Goal: Transaction & Acquisition: Purchase product/service

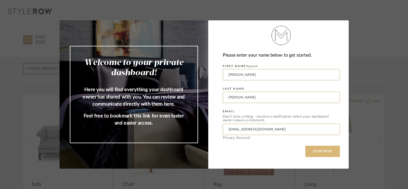
click at [328, 150] on button "CONTINUE" at bounding box center [322, 151] width 35 height 11
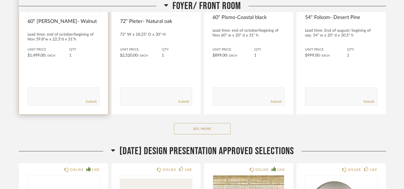
scroll to position [179, 0]
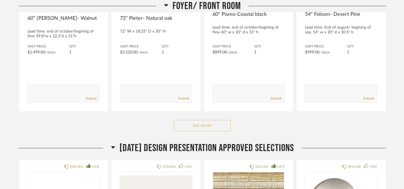
click at [215, 125] on button "See More" at bounding box center [202, 125] width 57 height 11
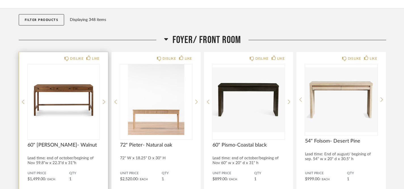
scroll to position [71, 0]
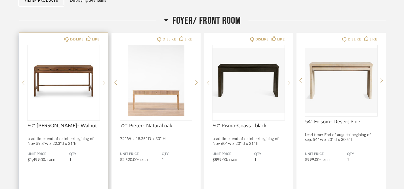
click at [67, 75] on img "0" at bounding box center [63, 80] width 72 height 71
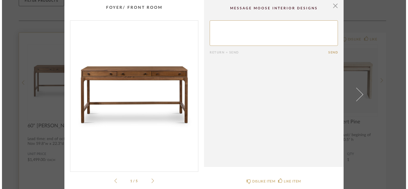
scroll to position [0, 0]
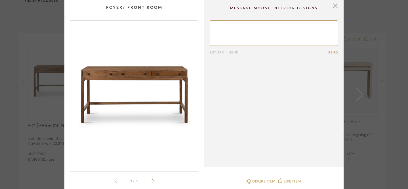
click at [149, 179] on li "1 / 5" at bounding box center [134, 181] width 35 height 7
click at [151, 181] on icon at bounding box center [152, 181] width 3 height 5
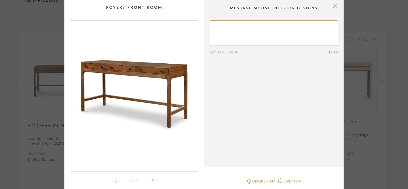
click at [151, 181] on icon at bounding box center [152, 181] width 3 height 5
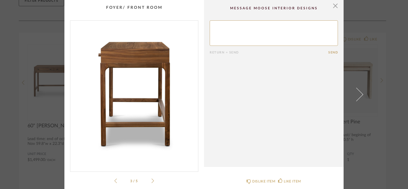
click at [151, 181] on icon at bounding box center [152, 181] width 3 height 5
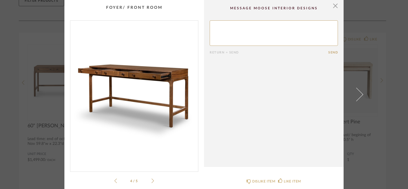
click at [151, 181] on icon at bounding box center [152, 181] width 3 height 5
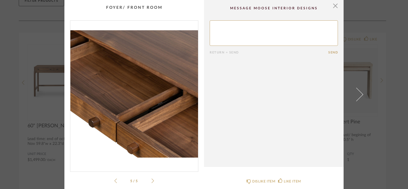
click at [151, 181] on icon at bounding box center [152, 181] width 3 height 5
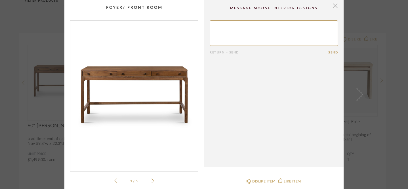
click at [334, 5] on span "button" at bounding box center [334, 5] width 11 height 11
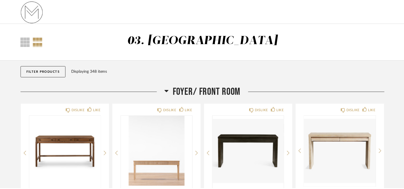
scroll to position [71, 0]
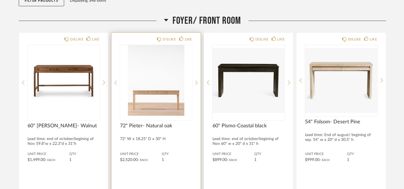
click at [166, 106] on img "0" at bounding box center [156, 80] width 72 height 71
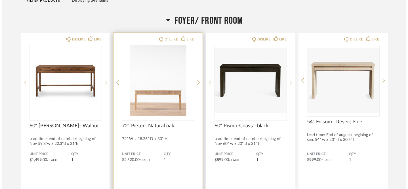
scroll to position [0, 0]
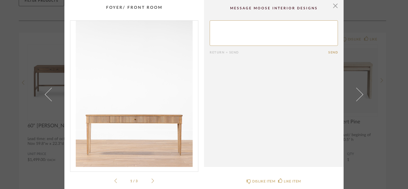
click at [151, 181] on icon at bounding box center [152, 181] width 3 height 5
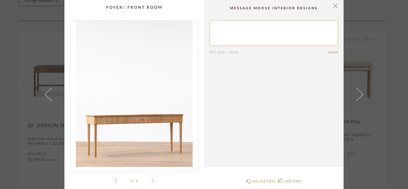
click at [151, 181] on icon at bounding box center [152, 181] width 3 height 5
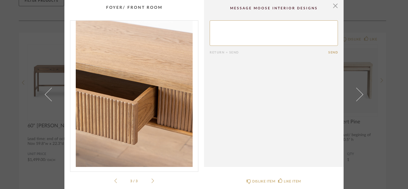
click at [151, 181] on icon at bounding box center [152, 181] width 3 height 5
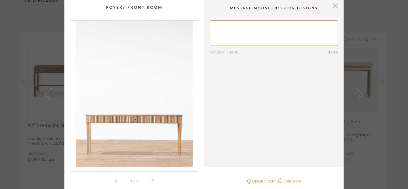
click at [114, 180] on icon at bounding box center [115, 181] width 3 height 5
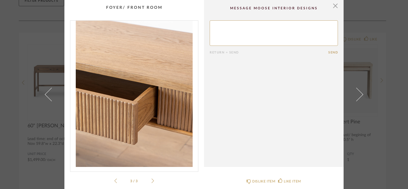
click at [114, 180] on icon at bounding box center [115, 181] width 3 height 5
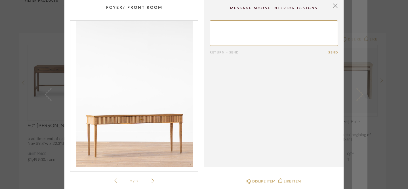
click at [359, 94] on span at bounding box center [356, 95] width 14 height 14
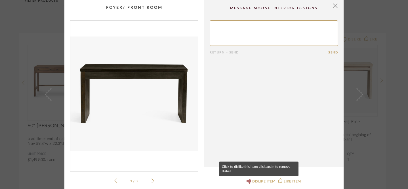
click at [257, 182] on div "DISLIKE ITEM" at bounding box center [263, 182] width 23 height 6
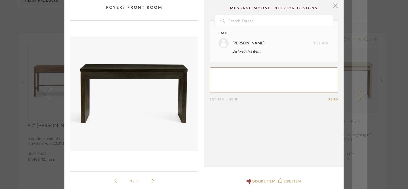
click at [359, 92] on link at bounding box center [359, 94] width 15 height 189
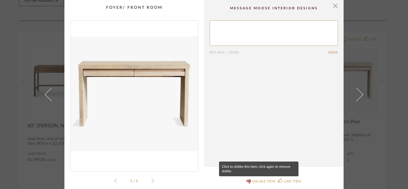
click at [256, 180] on div "DISLIKE ITEM" at bounding box center [263, 182] width 23 height 6
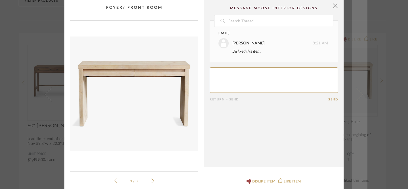
click at [359, 93] on span at bounding box center [356, 95] width 14 height 14
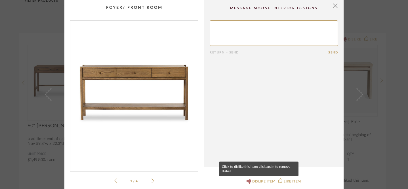
click at [256, 181] on div "DISLIKE ITEM" at bounding box center [263, 182] width 23 height 6
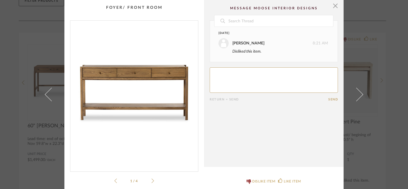
click at [222, 77] on textarea at bounding box center [273, 80] width 128 height 26
type textarea "want a space underneath that is open"
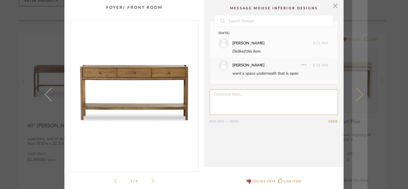
click at [358, 92] on link at bounding box center [359, 94] width 15 height 189
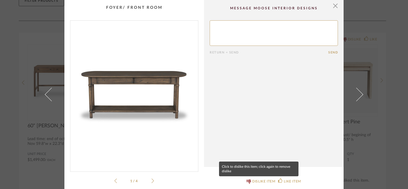
click at [261, 180] on div "DISLIKE ITEM" at bounding box center [263, 182] width 23 height 6
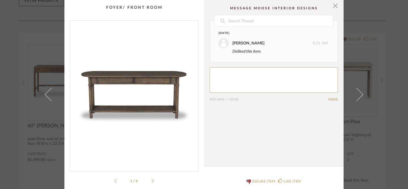
click at [241, 75] on textarea at bounding box center [273, 80] width 128 height 26
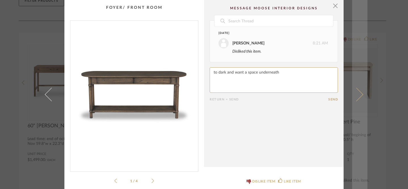
type textarea "to dark and want a space underneath"
click at [357, 94] on span at bounding box center [356, 95] width 14 height 14
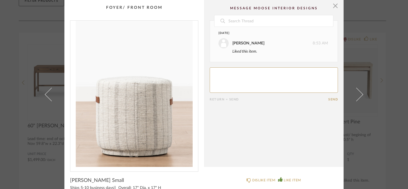
click at [240, 77] on textarea at bounding box center [273, 80] width 128 height 26
type textarea "I'd like to order these. I can order without a table decision, right? The price…"
click at [331, 99] on button "Send" at bounding box center [333, 100] width 10 height 4
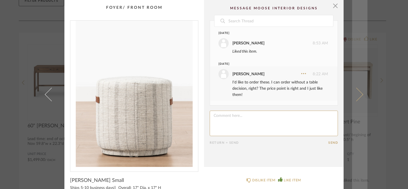
click at [359, 95] on span at bounding box center [356, 95] width 14 height 14
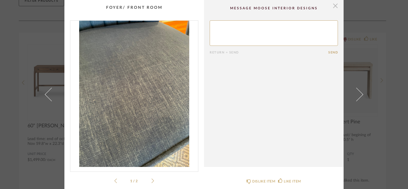
click at [333, 7] on span "button" at bounding box center [334, 5] width 11 height 11
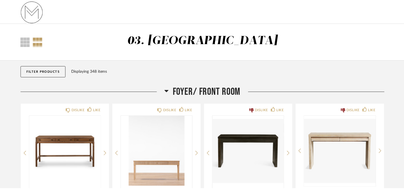
scroll to position [71, 0]
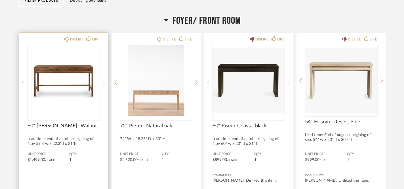
click at [78, 74] on img "0" at bounding box center [63, 80] width 72 height 71
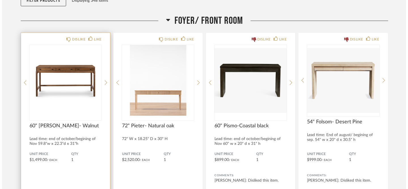
scroll to position [0, 0]
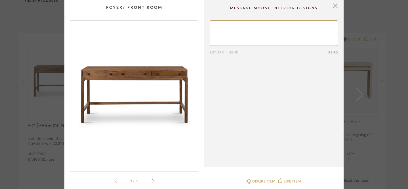
click at [151, 183] on icon at bounding box center [152, 181] width 3 height 5
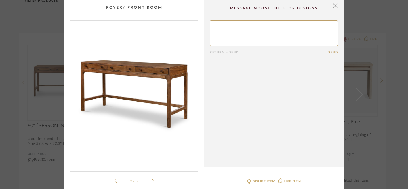
click at [151, 183] on icon at bounding box center [152, 181] width 3 height 5
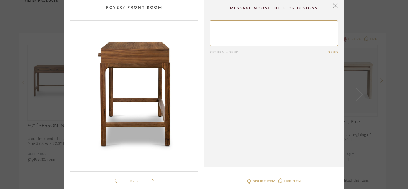
click at [151, 183] on icon at bounding box center [152, 181] width 3 height 5
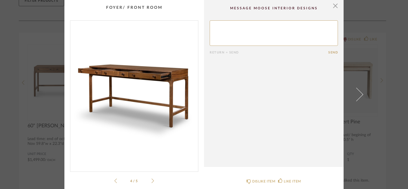
click at [151, 182] on icon at bounding box center [152, 181] width 3 height 5
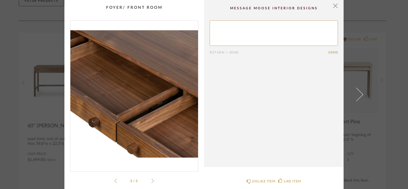
click at [151, 182] on icon at bounding box center [152, 181] width 3 height 5
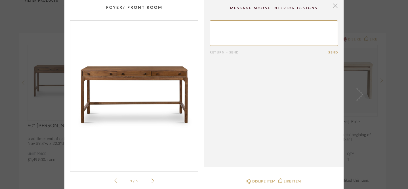
click at [332, 5] on span "button" at bounding box center [334, 5] width 11 height 11
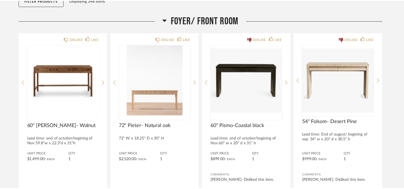
scroll to position [71, 0]
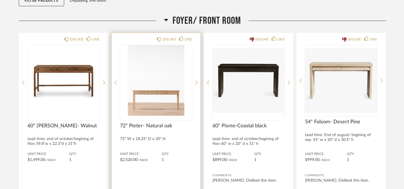
click at [166, 99] on img "0" at bounding box center [156, 80] width 72 height 71
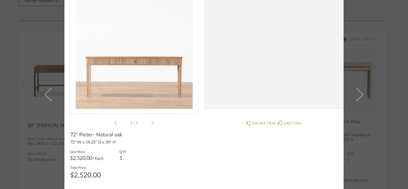
scroll to position [0, 0]
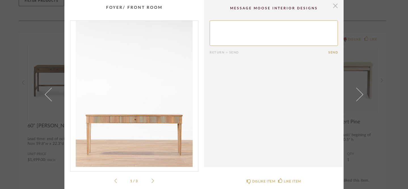
click at [333, 5] on span "button" at bounding box center [334, 5] width 11 height 11
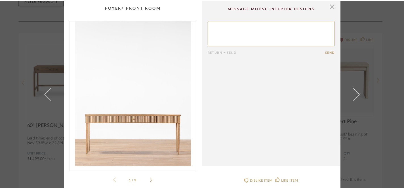
scroll to position [71, 0]
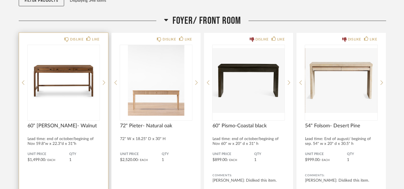
click at [58, 83] on img "0" at bounding box center [63, 80] width 72 height 71
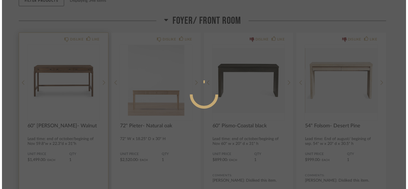
scroll to position [0, 0]
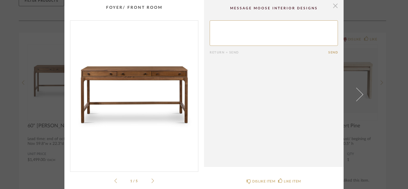
click at [335, 8] on span "button" at bounding box center [334, 5] width 11 height 11
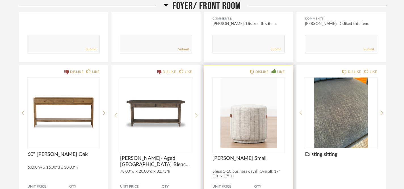
scroll to position [249, 0]
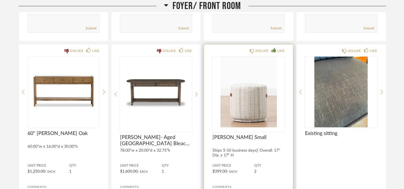
click at [251, 101] on img "0" at bounding box center [248, 92] width 72 height 71
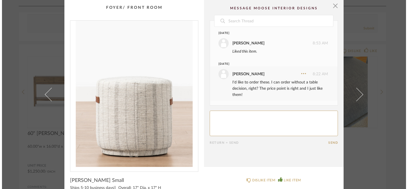
scroll to position [0, 0]
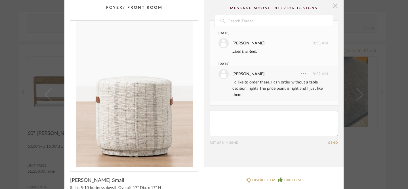
click at [333, 6] on span "button" at bounding box center [334, 5] width 11 height 11
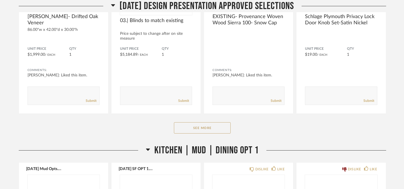
scroll to position [812, 0]
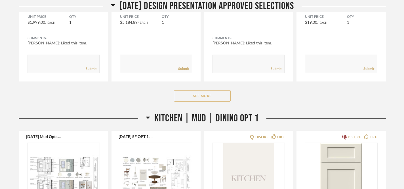
click at [210, 95] on button "See More" at bounding box center [202, 95] width 57 height 11
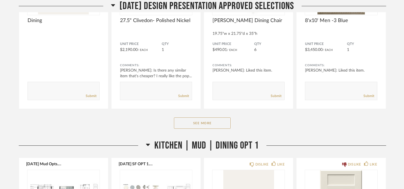
scroll to position [1519, 0]
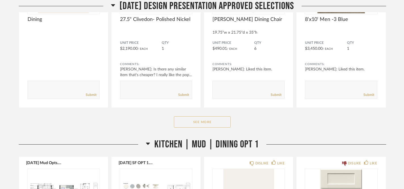
click at [197, 121] on button "See More" at bounding box center [202, 122] width 57 height 11
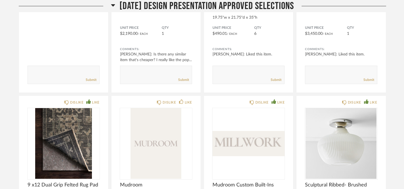
scroll to position [1456, 0]
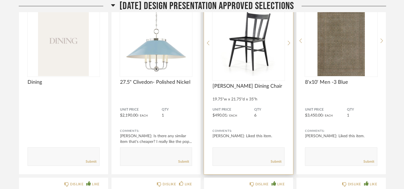
click at [233, 65] on img "0" at bounding box center [248, 40] width 72 height 71
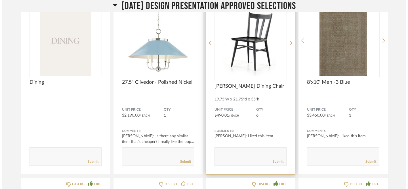
scroll to position [0, 0]
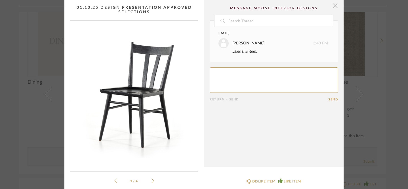
click at [333, 7] on span "button" at bounding box center [334, 5] width 11 height 11
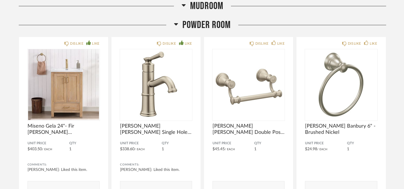
scroll to position [3710, 0]
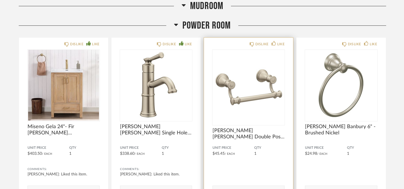
click at [251, 100] on img "0" at bounding box center [248, 85] width 72 height 71
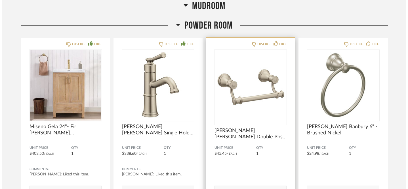
scroll to position [0, 0]
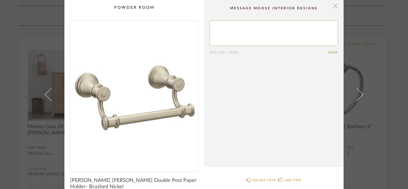
click at [330, 6] on span "button" at bounding box center [334, 5] width 11 height 11
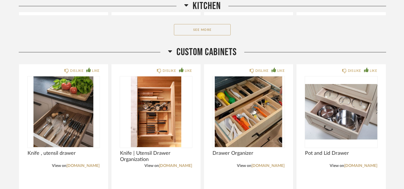
scroll to position [4349, 0]
